Goal: Task Accomplishment & Management: Manage account settings

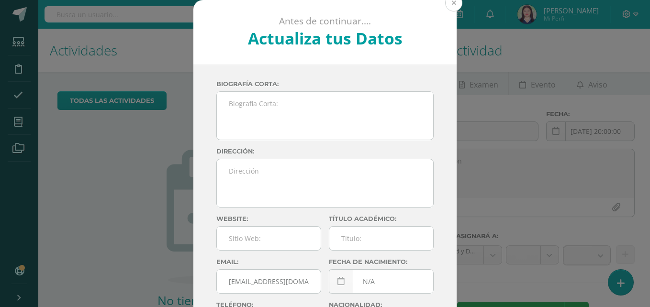
click at [450, 9] on button at bounding box center [453, 2] width 17 height 17
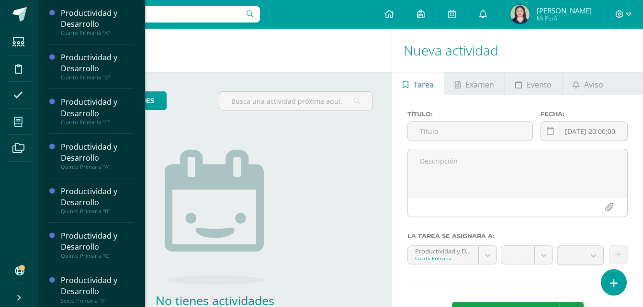
click at [11, 123] on span at bounding box center [19, 122] width 22 height 22
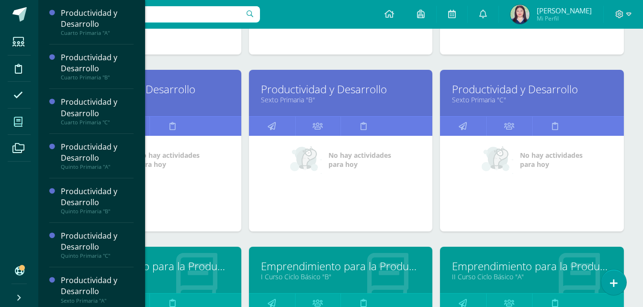
scroll to position [731, 0]
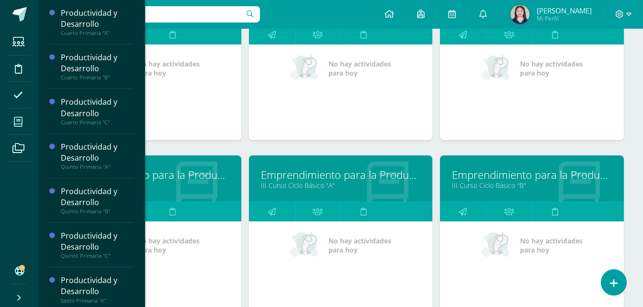
click at [452, 186] on link "III Curso Ciclo Básico "B"" at bounding box center [532, 185] width 160 height 9
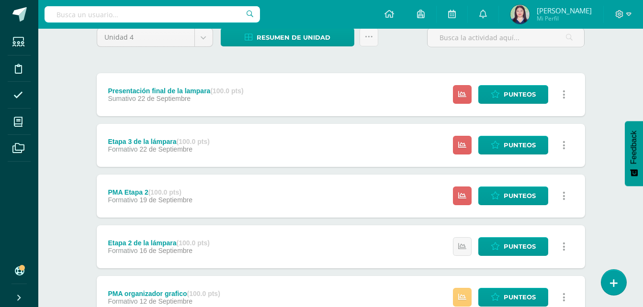
scroll to position [84, 0]
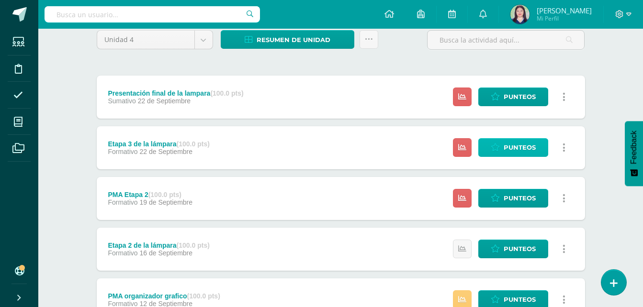
click at [490, 139] on link "Punteos" at bounding box center [513, 147] width 70 height 19
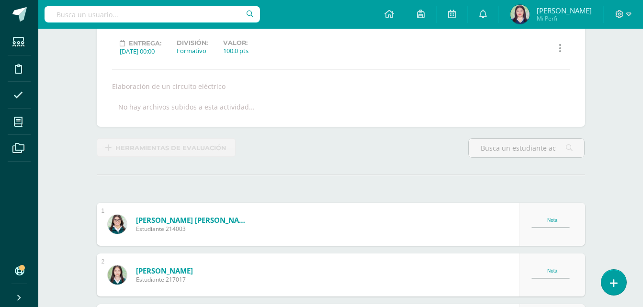
scroll to position [130, 0]
click at [552, 223] on div "Nota" at bounding box center [552, 223] width 42 height 13
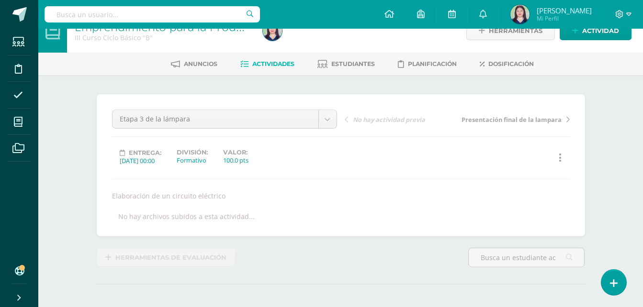
scroll to position [0, 0]
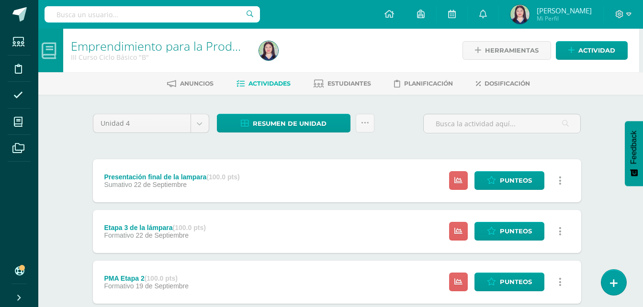
scroll to position [269, 4]
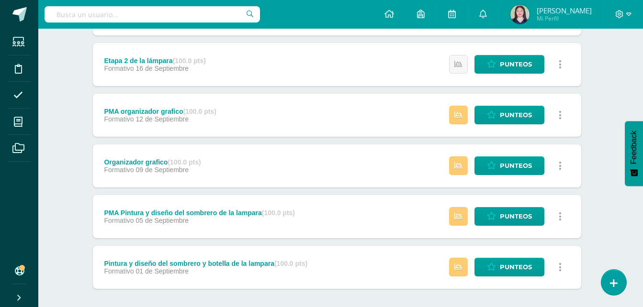
click at [639, 74] on html "Estudiantes Disciplina Asistencia Mis cursos Archivos Soporte Ayuda Reportar un…" at bounding box center [317, 41] width 643 height 621
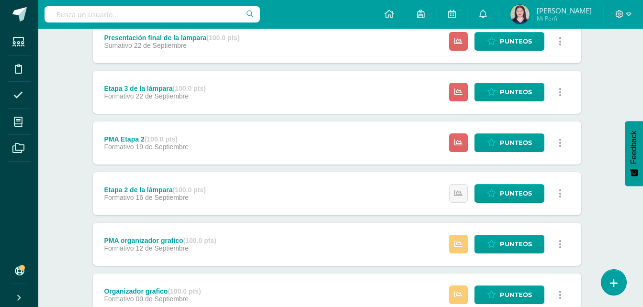
scroll to position [134, 4]
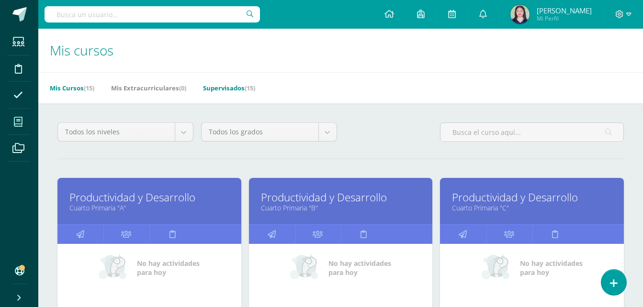
click at [249, 89] on span "(15)" at bounding box center [250, 88] width 11 height 9
click at [76, 94] on link "Mis Cursos (15)" at bounding box center [72, 87] width 45 height 15
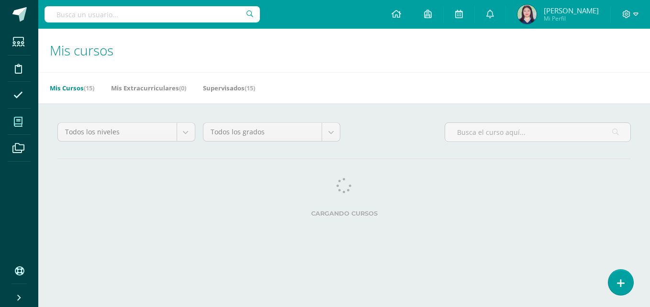
click at [649, 238] on html "Estudiantes Disciplina Asistencia Mis cursos Archivos Soporte Ayuda Reportar un…" at bounding box center [325, 120] width 650 height 240
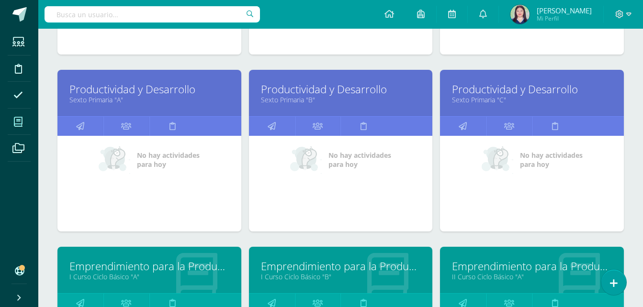
scroll to position [731, 0]
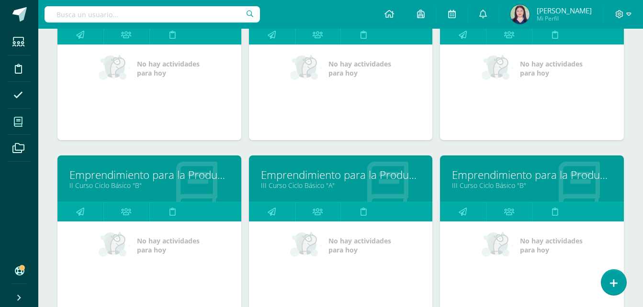
click at [317, 174] on link "Emprendimiento para la Productividad" at bounding box center [341, 175] width 160 height 15
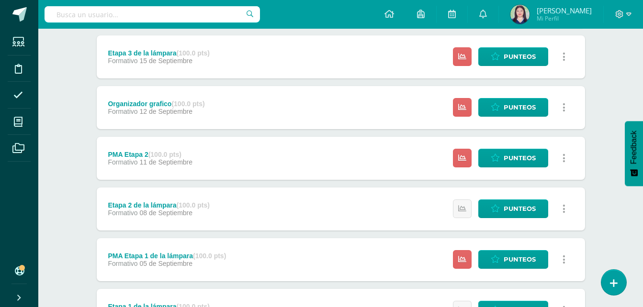
scroll to position [188, 0]
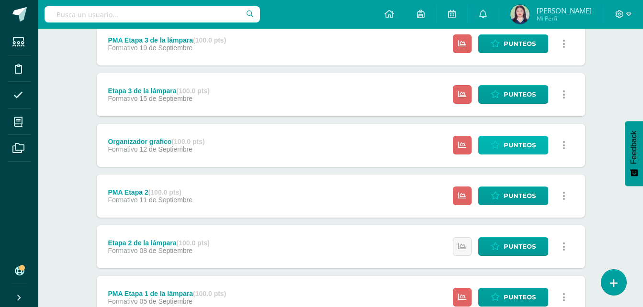
click at [504, 150] on span "Punteos" at bounding box center [520, 145] width 32 height 18
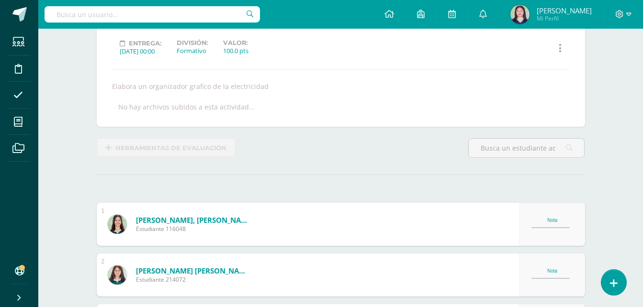
scroll to position [130, 0]
click at [558, 231] on div "Nota" at bounding box center [552, 223] width 66 height 43
click at [568, 225] on div "Nota" at bounding box center [552, 223] width 42 height 13
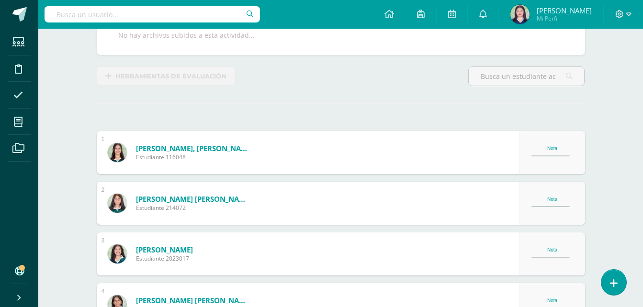
scroll to position [0, 0]
